Goal: Information Seeking & Learning: Learn about a topic

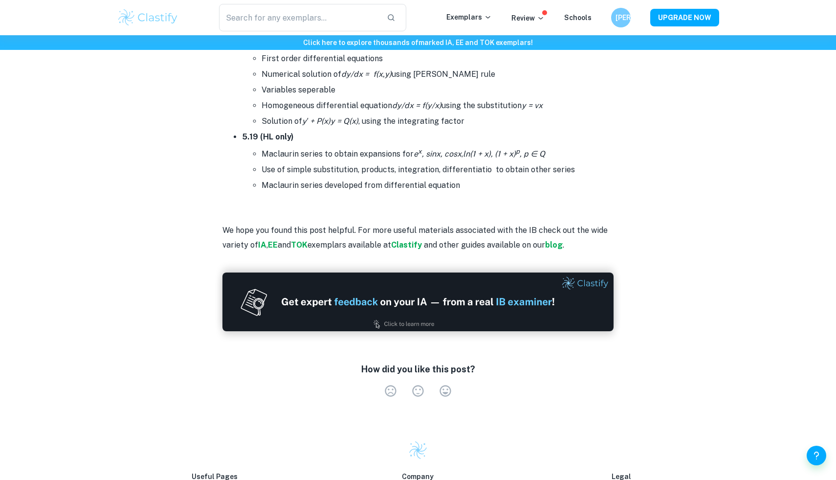
scroll to position [6321, 0]
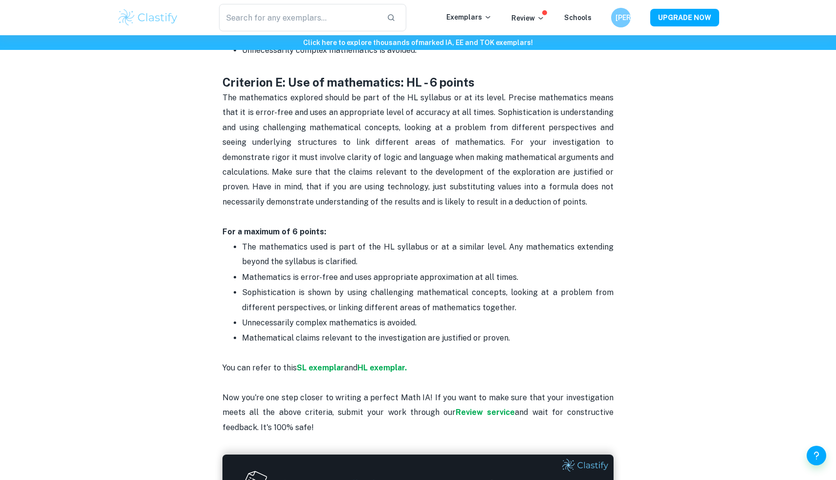
scroll to position [1871, 0]
